Goal: Task Accomplishment & Management: Use online tool/utility

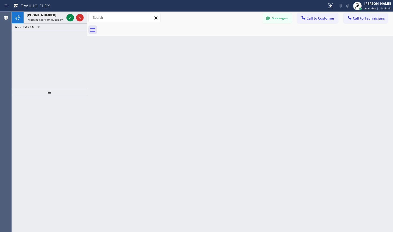
click at [69, 19] on icon at bounding box center [70, 17] width 6 height 6
drag, startPoint x: 70, startPoint y: 18, endPoint x: 53, endPoint y: 61, distance: 46.3
click at [70, 18] on icon at bounding box center [70, 17] width 6 height 6
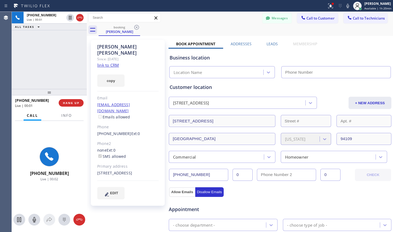
type input "[PHONE_NUMBER]"
click at [116, 62] on link "link to CRM" at bounding box center [108, 64] width 22 height 5
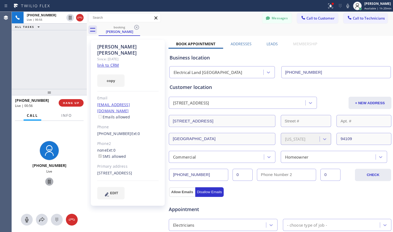
click at [47, 183] on icon at bounding box center [49, 181] width 6 height 6
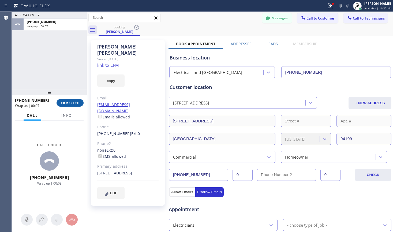
click at [69, 104] on span "COMPLETE" at bounding box center [70, 103] width 18 height 4
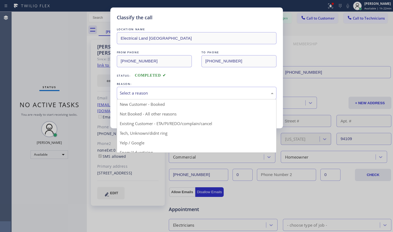
click at [157, 93] on div "Select a reason" at bounding box center [197, 93] width 154 height 6
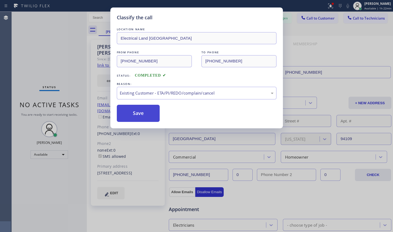
click at [158, 116] on button "Save" at bounding box center [138, 113] width 43 height 17
